Goal: Information Seeking & Learning: Learn about a topic

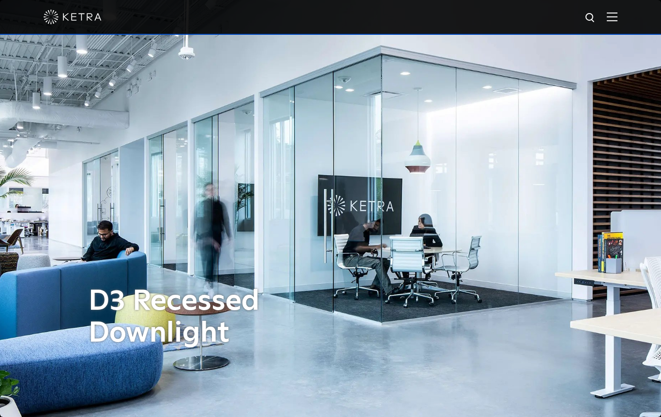
click at [617, 14] on img at bounding box center [611, 16] width 11 height 9
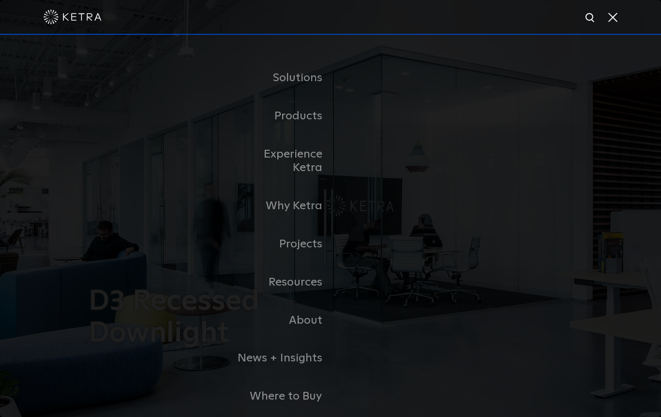
click at [0, 0] on link "Residential Products" at bounding box center [0, 0] width 0 height 0
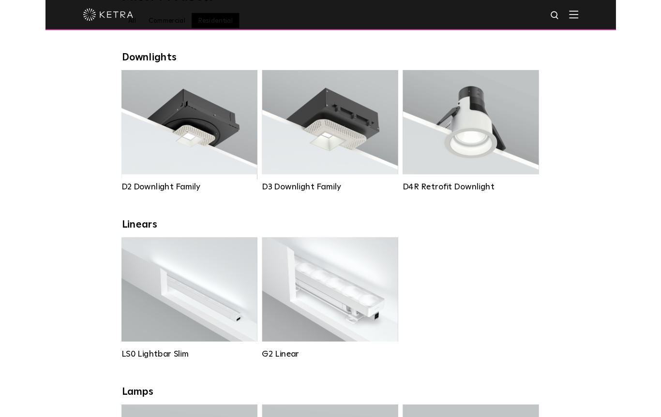
scroll to position [131, 0]
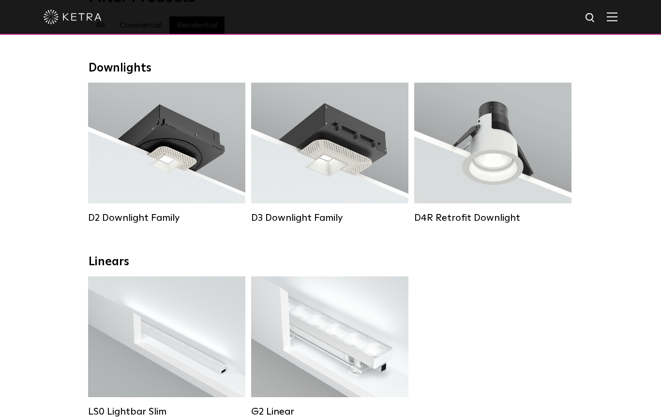
click at [200, 191] on span "Lutron Clear Connect Type X" at bounding box center [180, 188] width 91 height 7
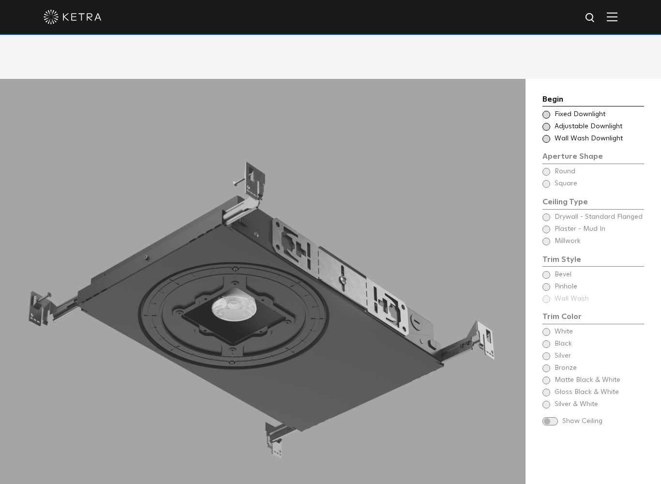
scroll to position [901, 0]
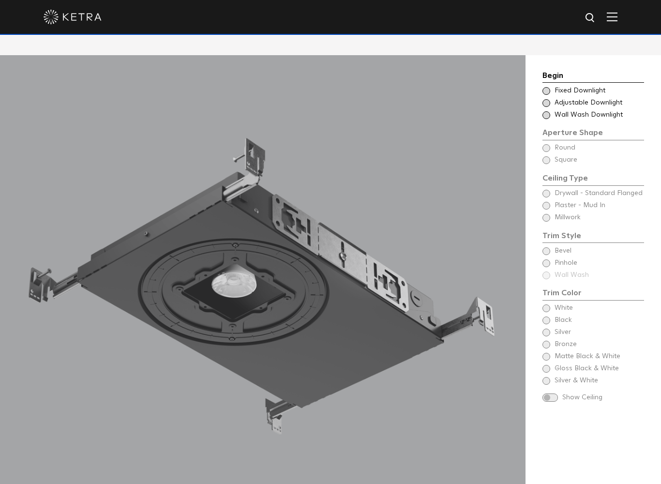
click at [549, 98] on div "Choose Aperture Shape Adjustable Downlight" at bounding box center [593, 103] width 102 height 10
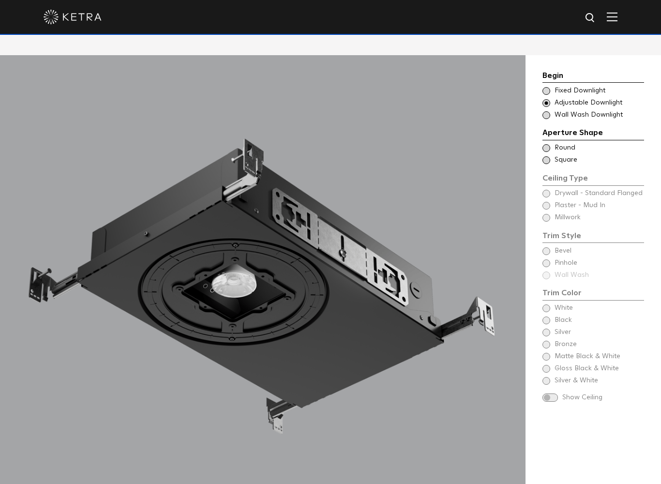
click at [553, 143] on div "Ceiling Type Round Drywall - Standard Flanged Round" at bounding box center [593, 148] width 102 height 10
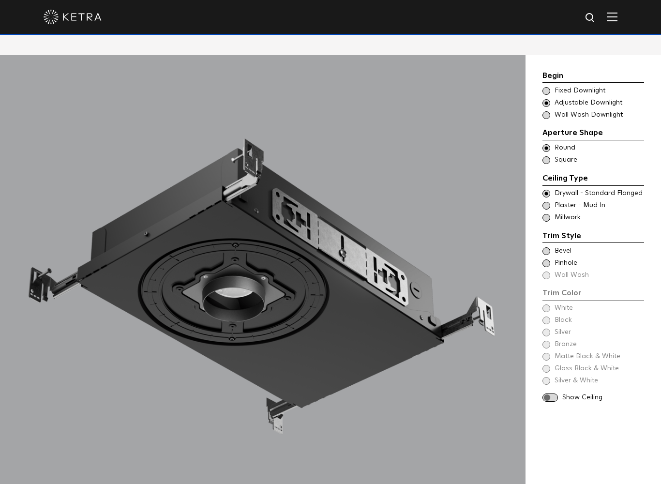
click at [549, 213] on div "Trim Style - Round - Flangeless - Millwork Square - Millwork,Wall Wash - Round …" at bounding box center [593, 218] width 102 height 10
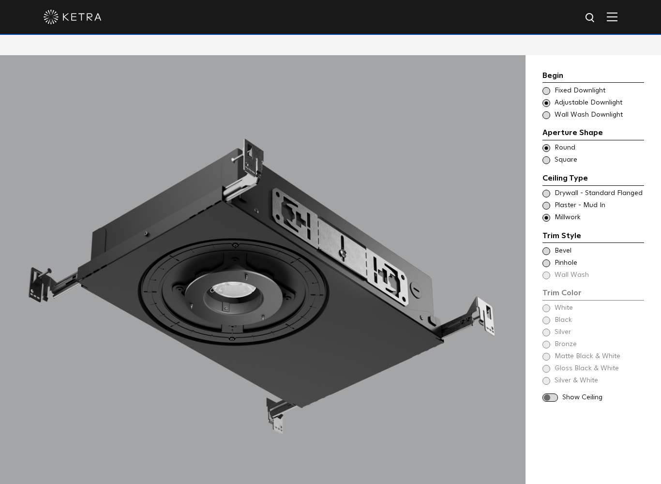
click at [544, 247] on span at bounding box center [546, 251] width 8 height 8
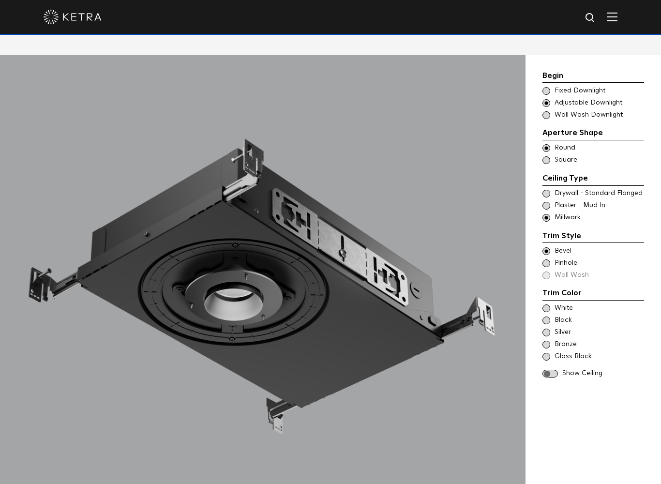
click at [544, 259] on span at bounding box center [546, 263] width 8 height 8
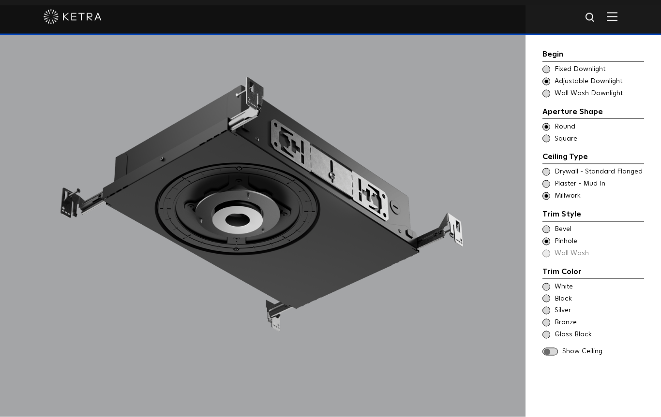
click at [550, 348] on span at bounding box center [549, 352] width 15 height 8
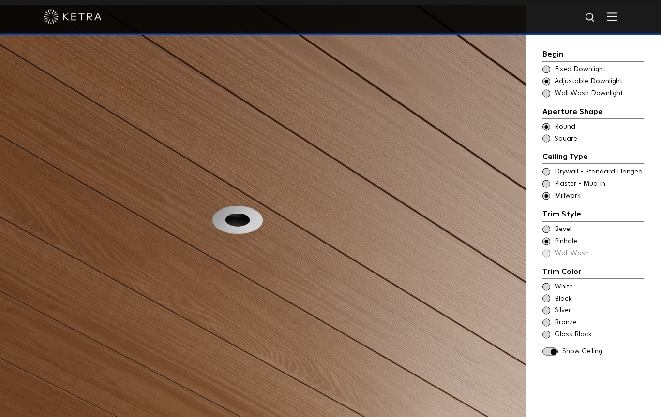
scroll to position [885, 0]
click at [544, 229] on div "Trim Color - Round - Flangeless - Millwork Bevel" at bounding box center [593, 230] width 102 height 10
click at [547, 240] on span at bounding box center [546, 242] width 8 height 8
click at [551, 68] on div "Choose Aperture Shape Fixed Downlight" at bounding box center [593, 70] width 102 height 10
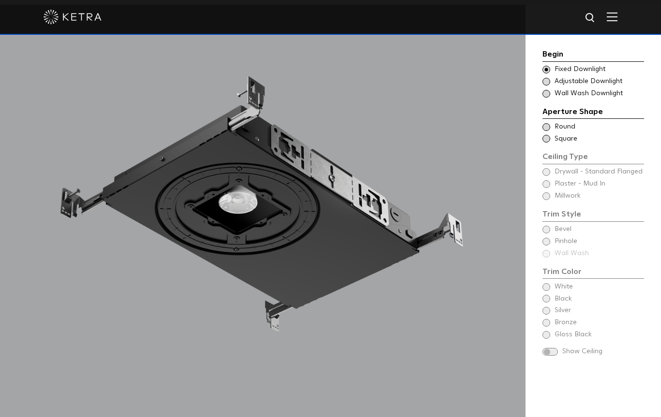
click at [546, 128] on span at bounding box center [546, 127] width 8 height 8
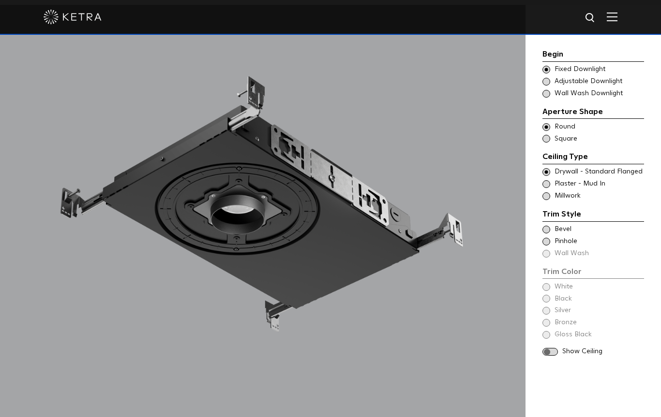
click at [549, 348] on div "Show Ceiling" at bounding box center [593, 352] width 102 height 10
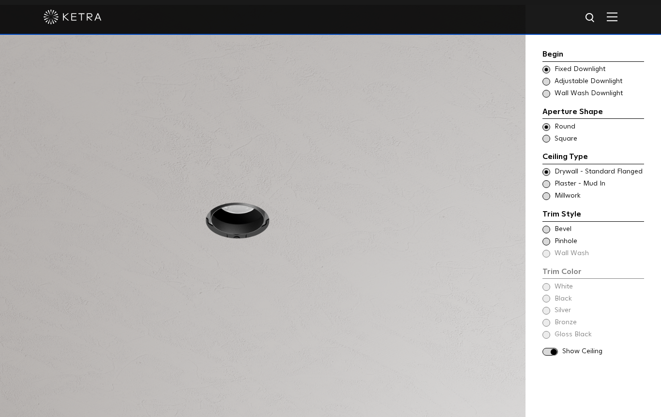
click at [551, 227] on div "Trim Color - Round - Flanged Bevel" at bounding box center [593, 230] width 102 height 10
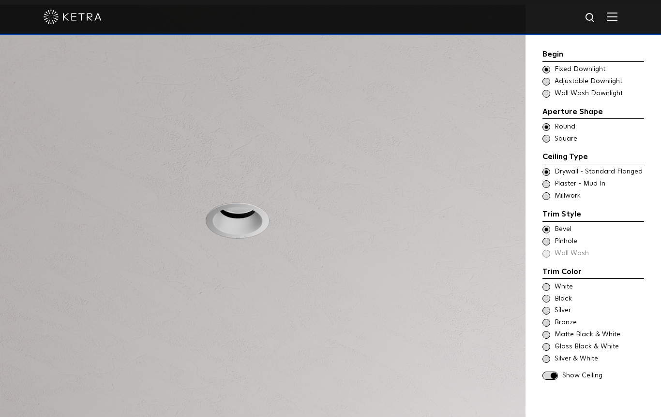
click at [548, 238] on span at bounding box center [546, 242] width 8 height 8
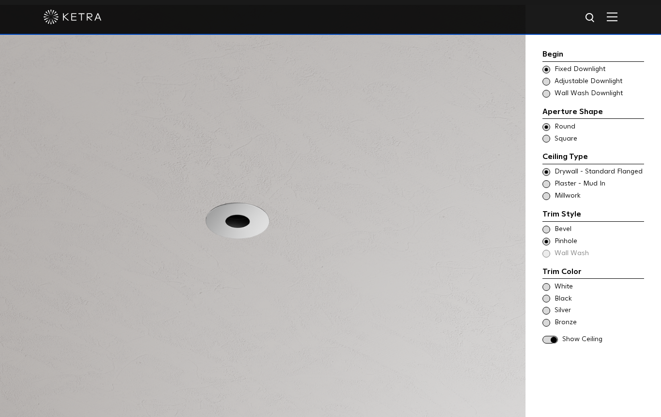
click at [550, 318] on div "Bronze" at bounding box center [593, 323] width 102 height 10
click at [551, 83] on div "Choose Aperture Shape Adjustable Downlight" at bounding box center [593, 82] width 102 height 10
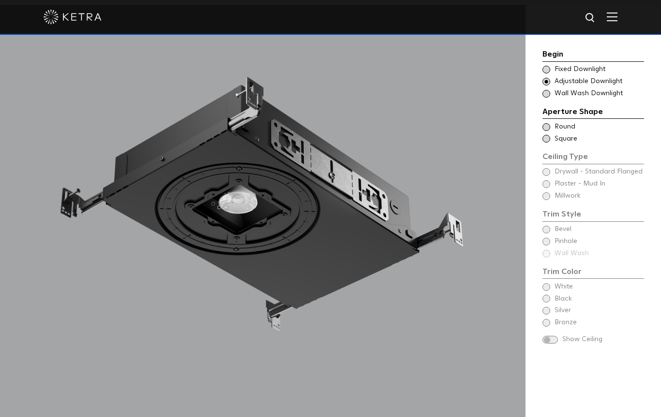
click at [546, 129] on span at bounding box center [546, 127] width 8 height 8
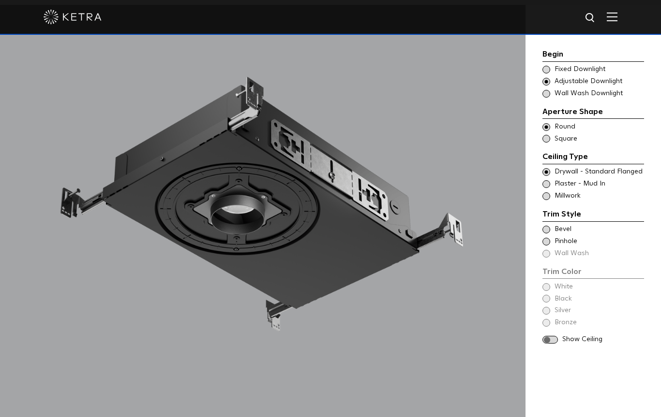
click at [545, 196] on span at bounding box center [546, 196] width 8 height 8
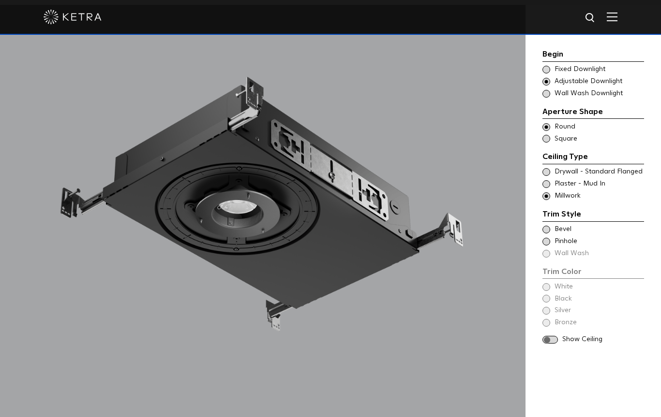
click at [536, 237] on div "Begin Choose Aperture Shape Fixed Downlight Choose Aperture Shape Adjustable Do…" at bounding box center [592, 213] width 135 height 417
click at [551, 237] on div "Trim Color - Round - Pinhole - Flangeless - Millwork Pinhole" at bounding box center [593, 242] width 102 height 10
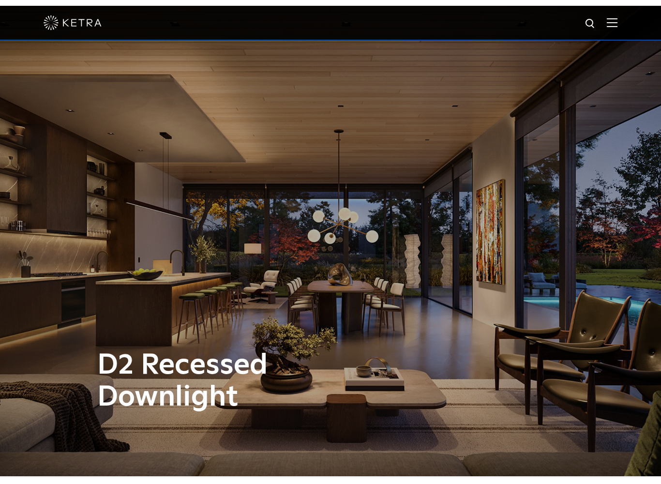
scroll to position [0, 0]
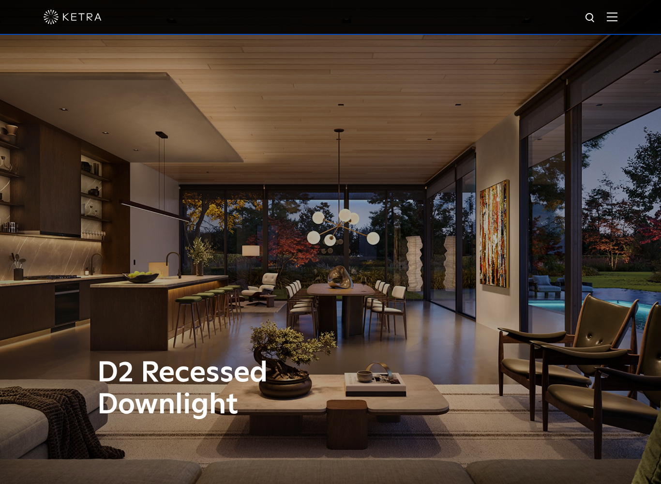
click at [601, 88] on div "D2 Recessed Downlight" at bounding box center [330, 242] width 661 height 484
click at [623, 73] on div "D2 Recessed Downlight" at bounding box center [330, 242] width 661 height 484
click at [617, 21] on img at bounding box center [611, 16] width 11 height 9
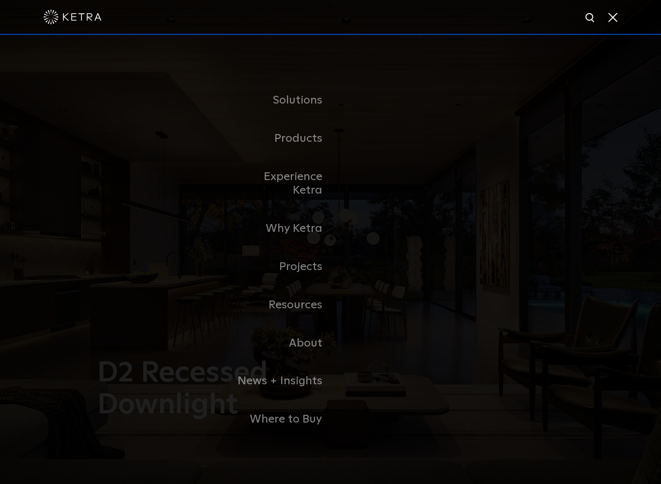
click at [0, 0] on link "Residential Products" at bounding box center [0, 0] width 0 height 0
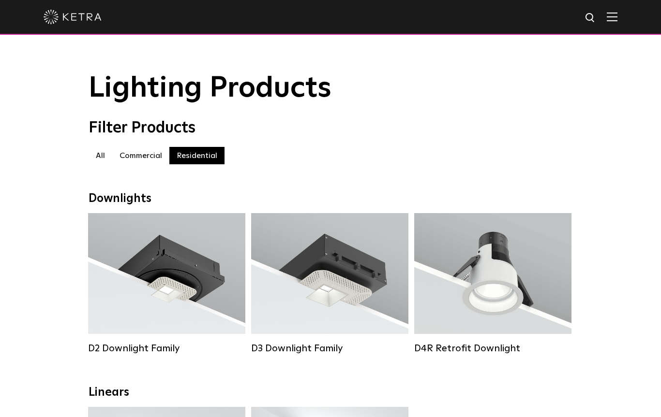
click at [178, 282] on div "Lumen Output: 1200 Colors: White / Black / Gloss Black / Silver / Bronze / Silv…" at bounding box center [167, 277] width 128 height 98
